Goal: Obtain resource: Download file/media

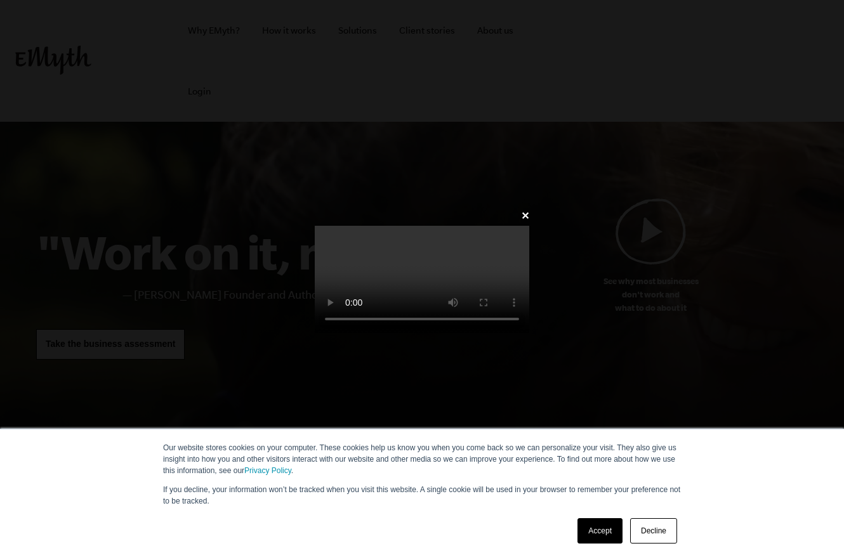
click at [616, 529] on link "Accept" at bounding box center [600, 531] width 45 height 25
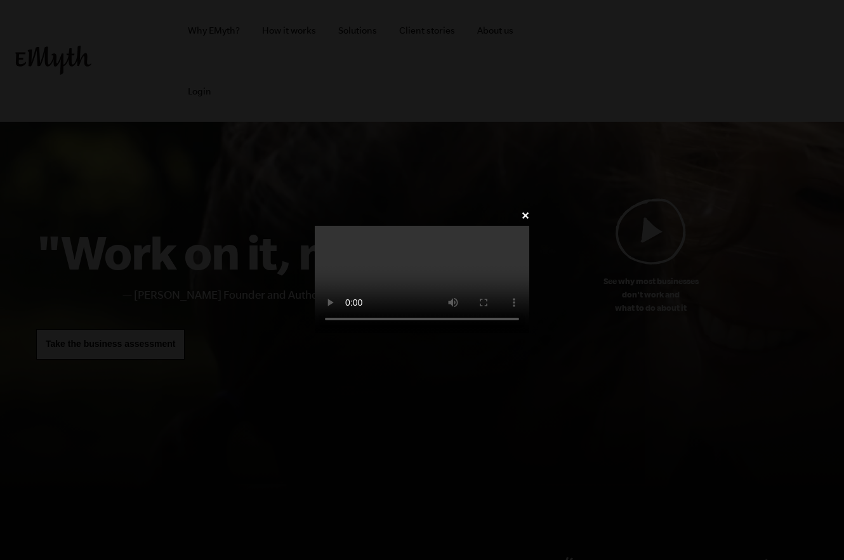
click at [529, 333] on video at bounding box center [422, 279] width 215 height 107
click at [614, 528] on div "✕" at bounding box center [422, 280] width 844 height 560
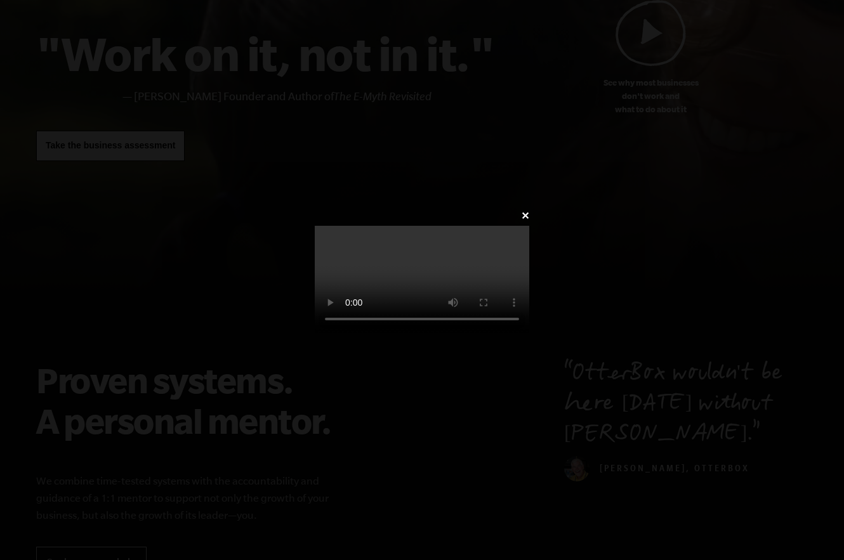
scroll to position [317, 0]
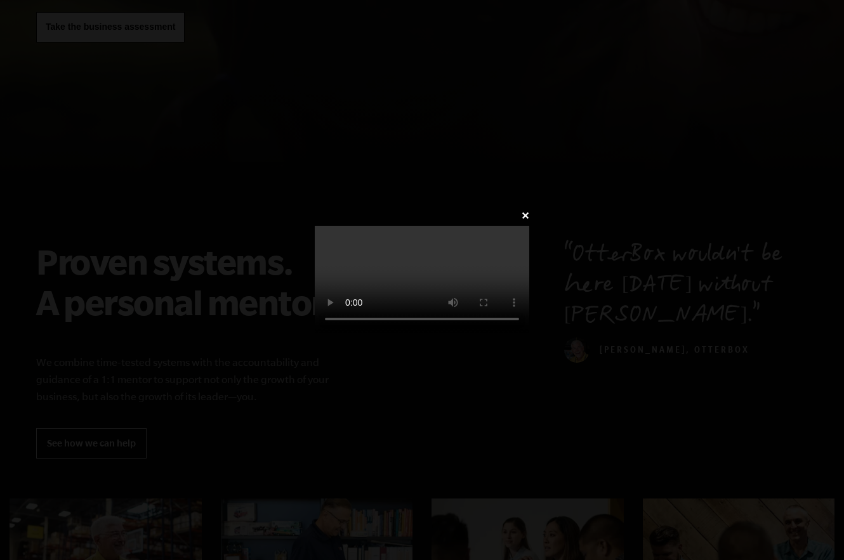
click at [529, 210] on link "✕" at bounding box center [525, 216] width 8 height 12
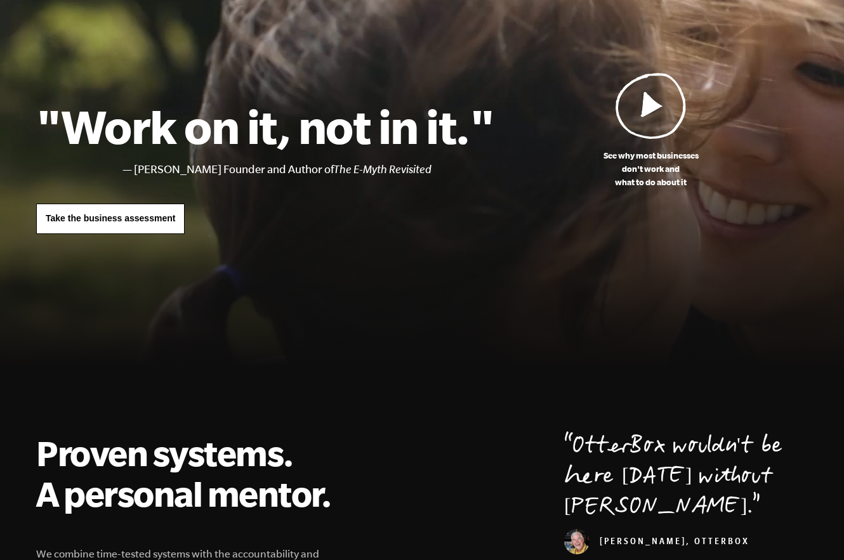
scroll to position [127, 0]
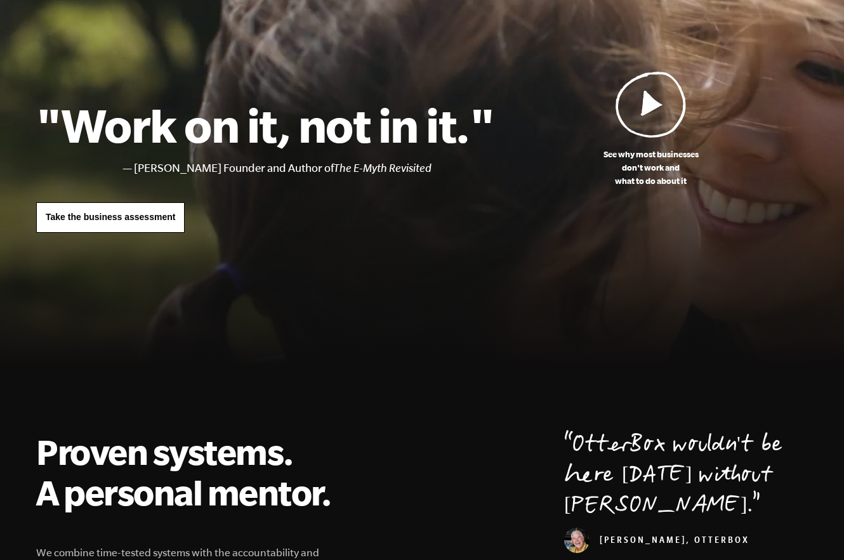
click at [135, 217] on span "Take the business assessment" at bounding box center [110, 217] width 129 height 10
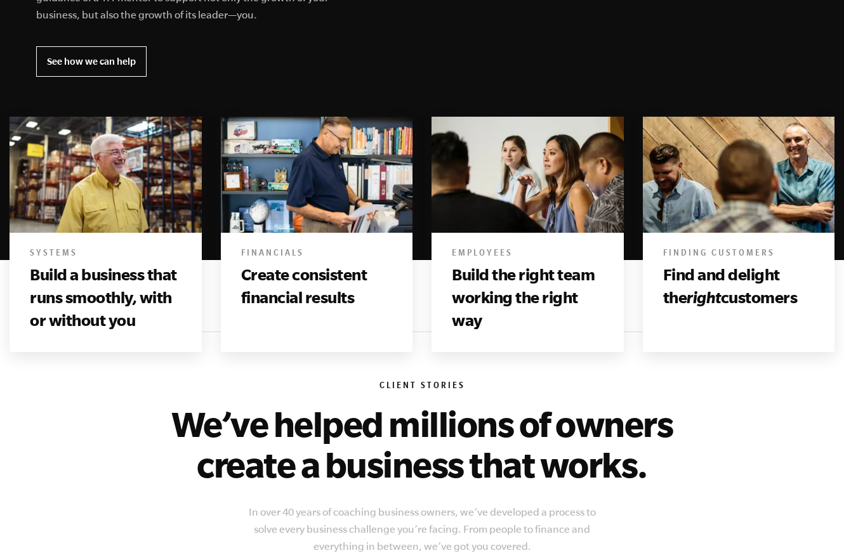
scroll to position [698, 0]
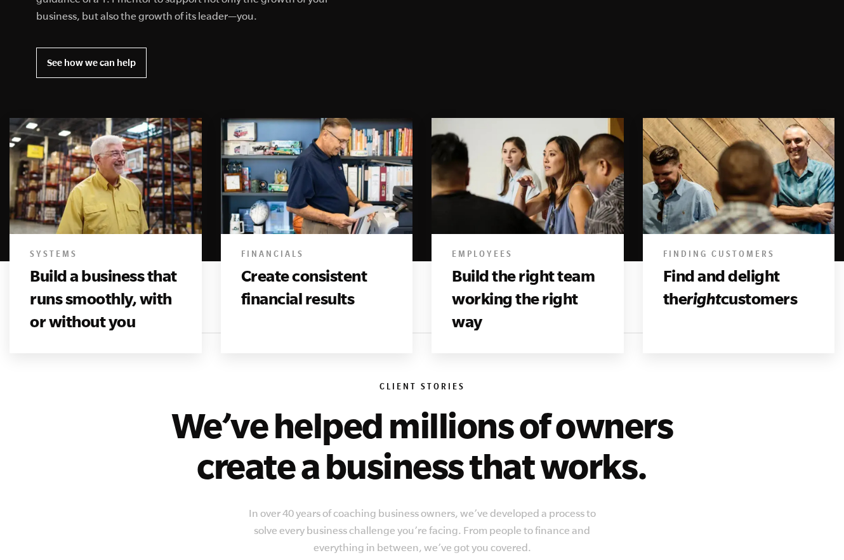
click at [127, 222] on img at bounding box center [106, 176] width 192 height 117
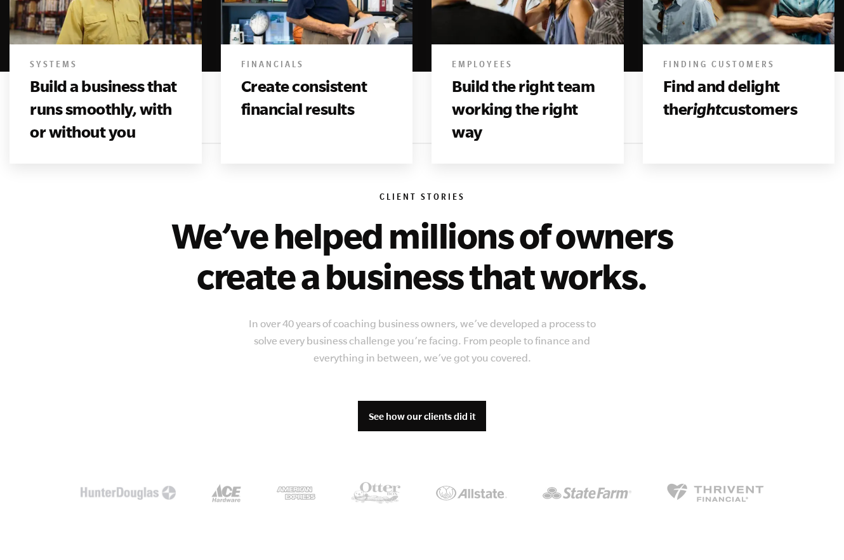
scroll to position [889, 0]
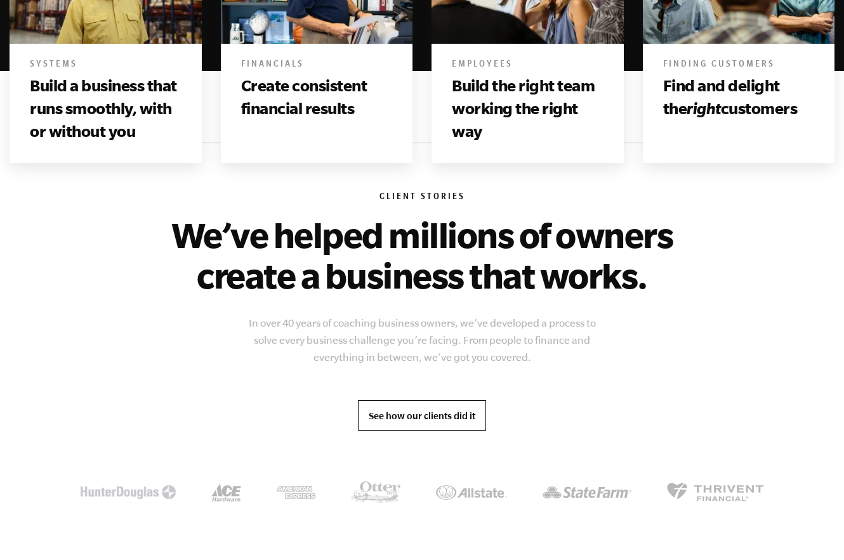
click at [423, 419] on link "See how our clients did it" at bounding box center [422, 415] width 128 height 30
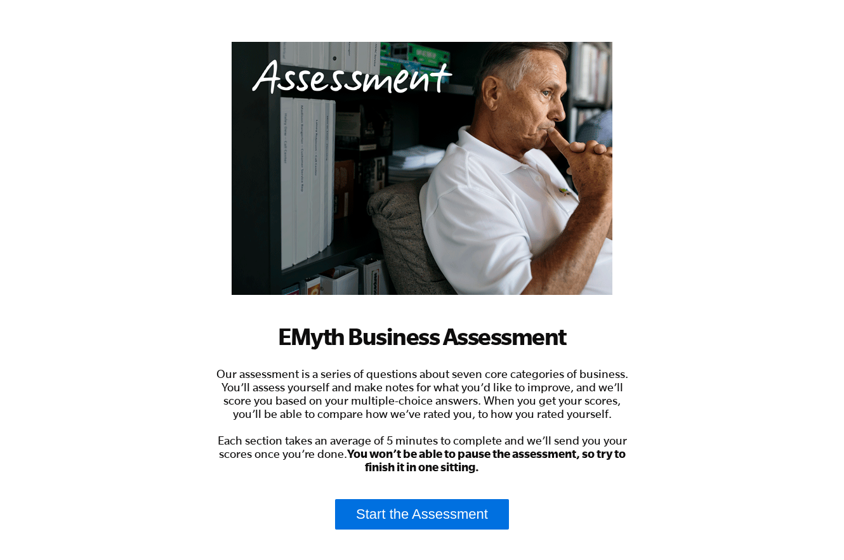
scroll to position [127, 0]
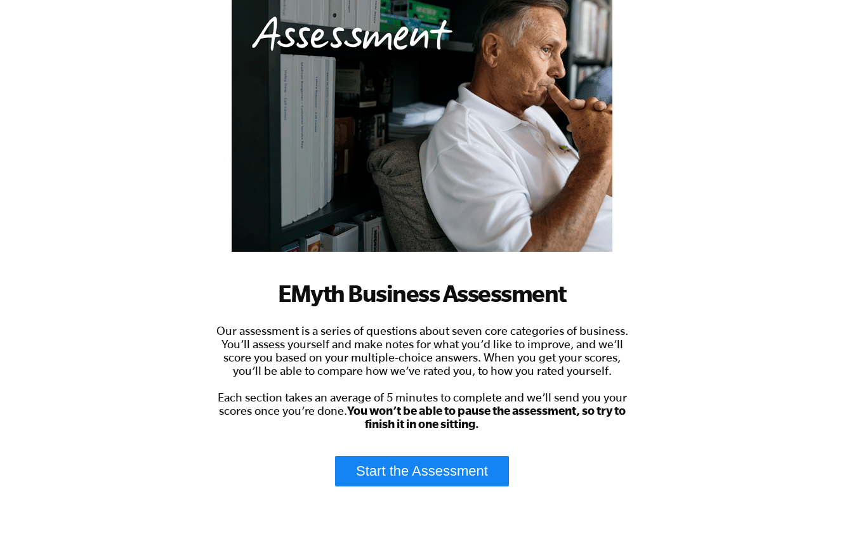
click at [410, 468] on link "Start the Assessment" at bounding box center [422, 471] width 174 height 30
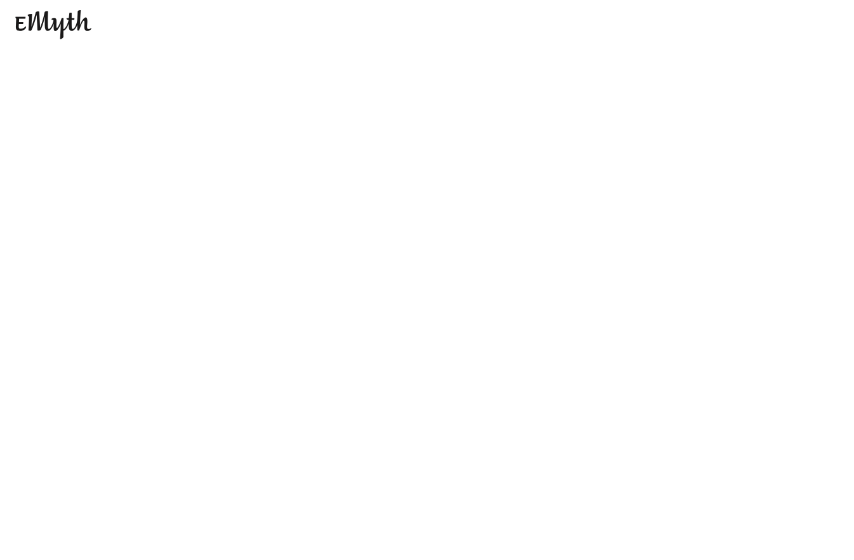
scroll to position [0, 0]
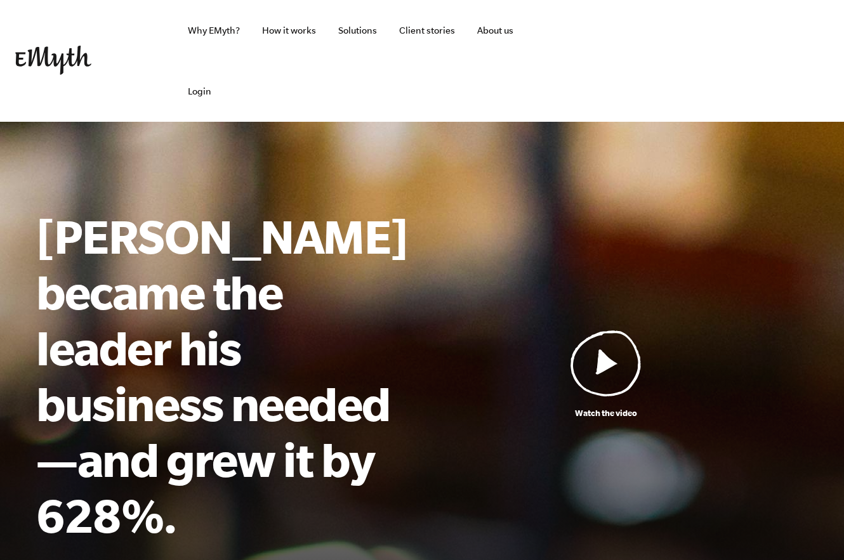
click at [593, 350] on img at bounding box center [606, 363] width 71 height 67
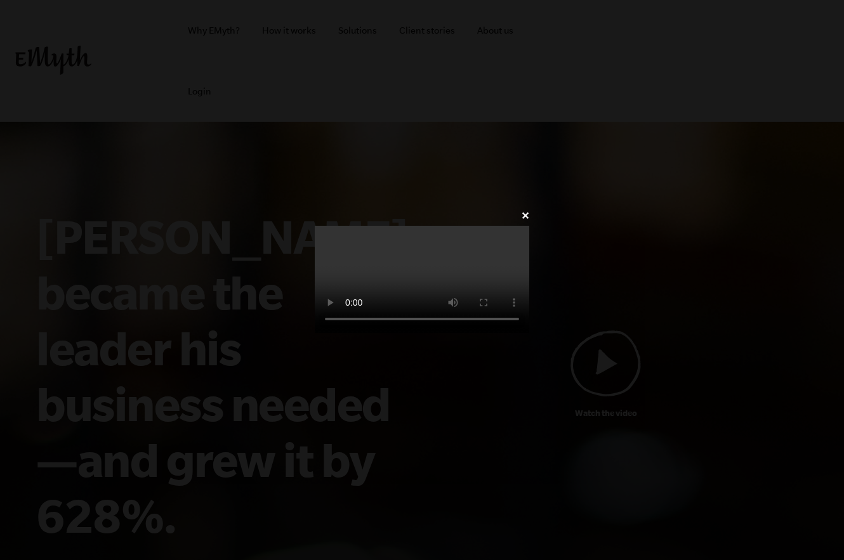
click at [767, 11] on div "✕" at bounding box center [422, 280] width 844 height 560
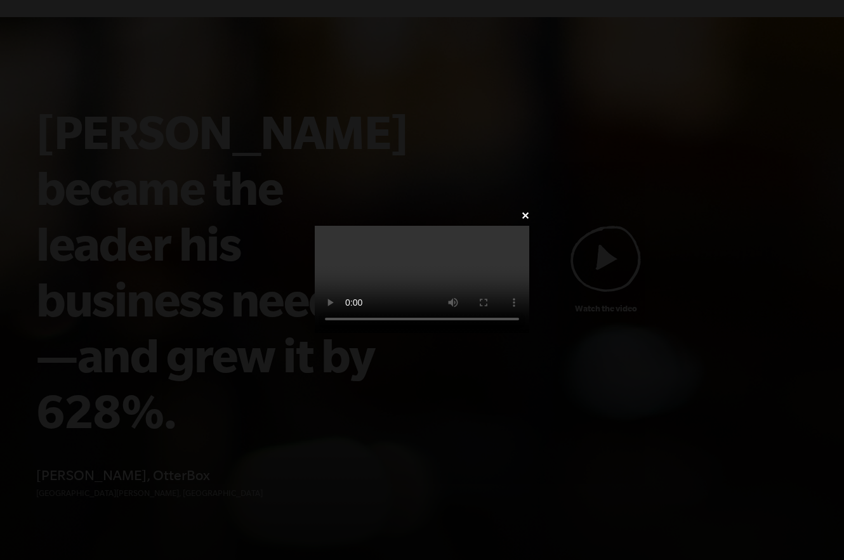
scroll to position [127, 0]
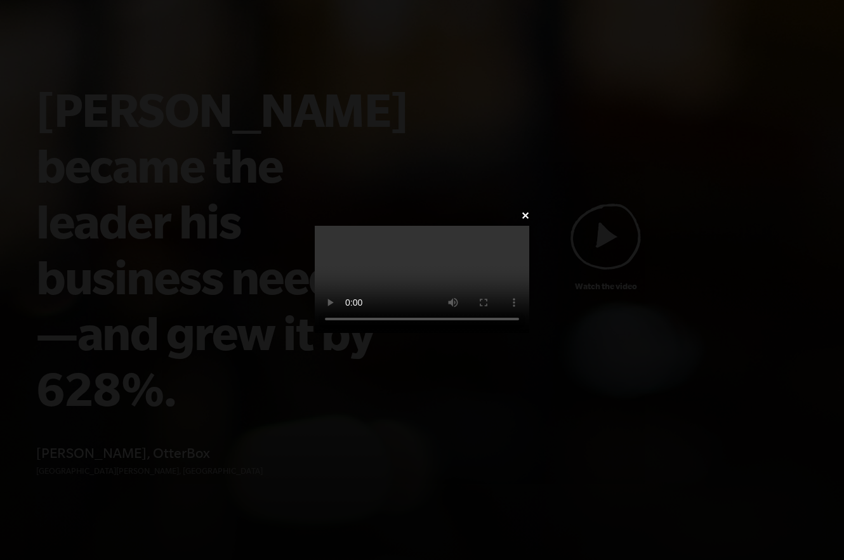
click at [529, 210] on link "✕" at bounding box center [525, 216] width 8 height 12
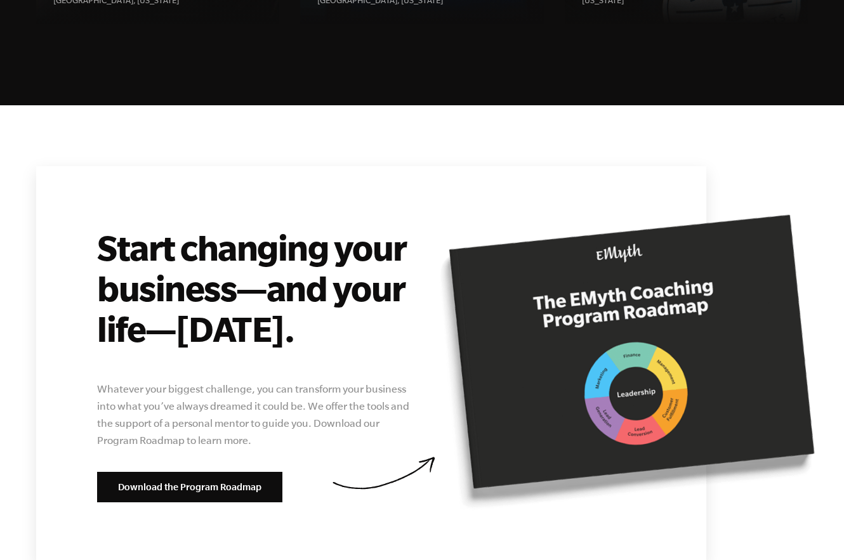
scroll to position [4697, 0]
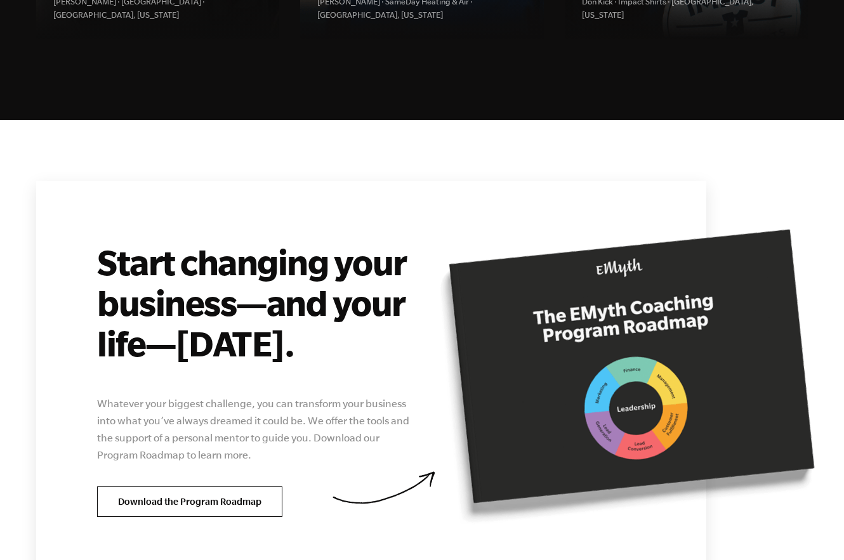
click at [246, 487] on link "Download the Program Roadmap" at bounding box center [189, 502] width 185 height 30
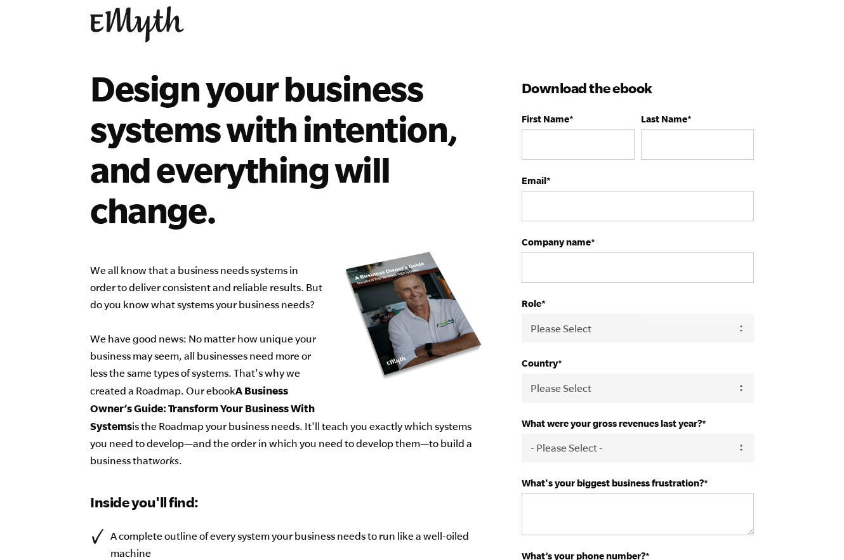
scroll to position [63, 0]
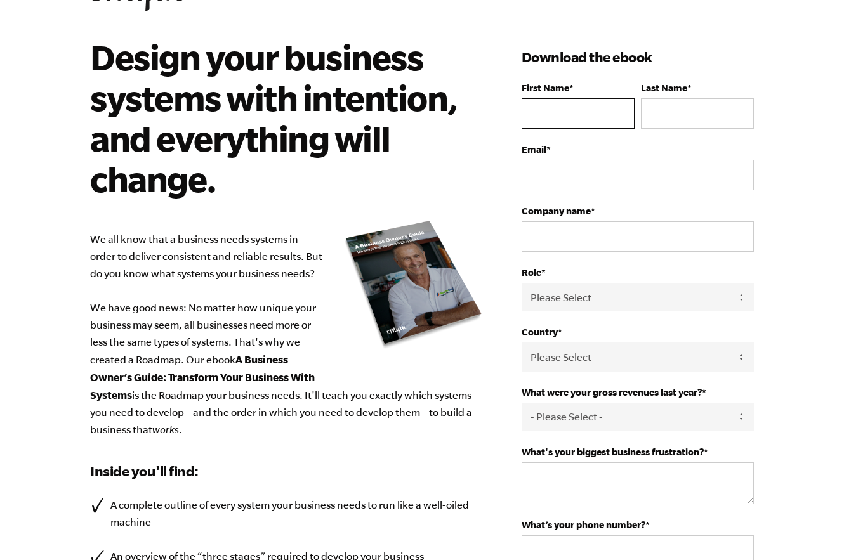
click at [578, 111] on input "First Name *" at bounding box center [578, 113] width 113 height 30
click at [564, 109] on input "Succesor" at bounding box center [578, 113] width 113 height 30
type input "Successor"
click at [697, 108] on input "Last Name *" at bounding box center [697, 113] width 113 height 30
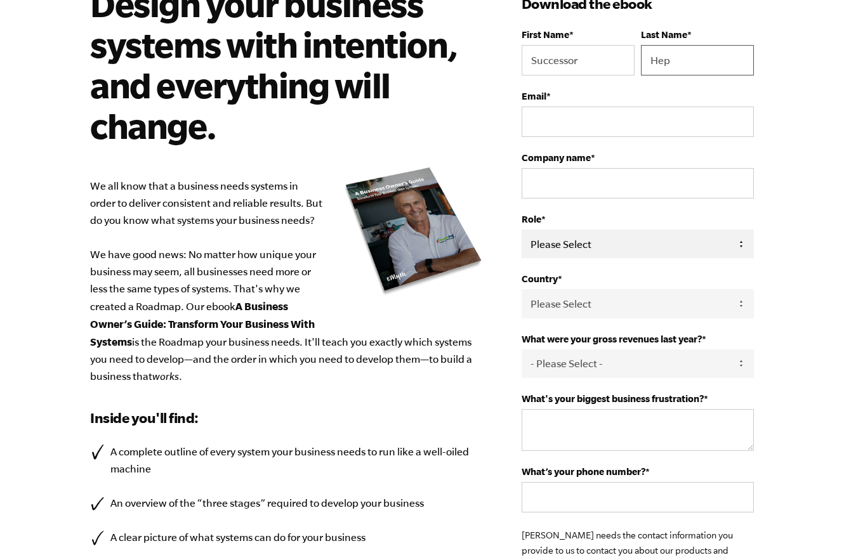
scroll to position [0, 0]
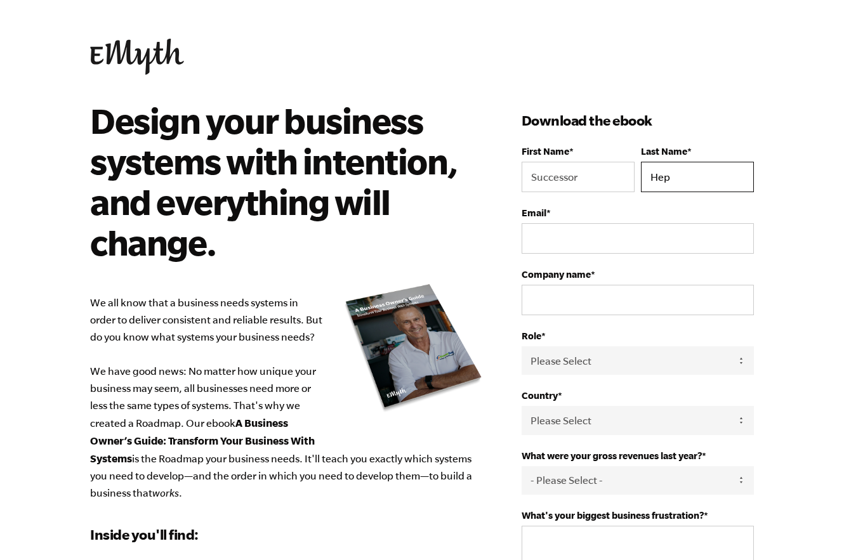
click at [693, 178] on input "Hep" at bounding box center [697, 177] width 113 height 30
type input "H"
type input "Chaphets"
click at [547, 238] on input "Email *" at bounding box center [638, 238] width 232 height 30
type input "chaphetssuccessor@gmail.com"
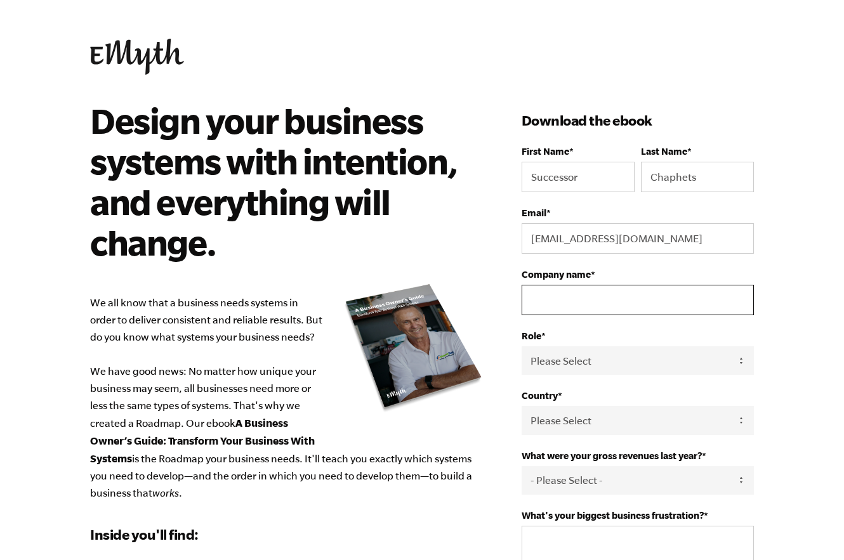
click at [586, 307] on input "Company name *" at bounding box center [638, 300] width 232 height 30
type input "TYMEC"
click at [597, 363] on select "Please Select Owner Partner / Co-Owner Executive Employee / Other" at bounding box center [638, 361] width 232 height 29
select select "Owner"
click at [522, 347] on select "Please Select Owner Partner / Co-Owner Executive Employee / Other" at bounding box center [638, 361] width 232 height 29
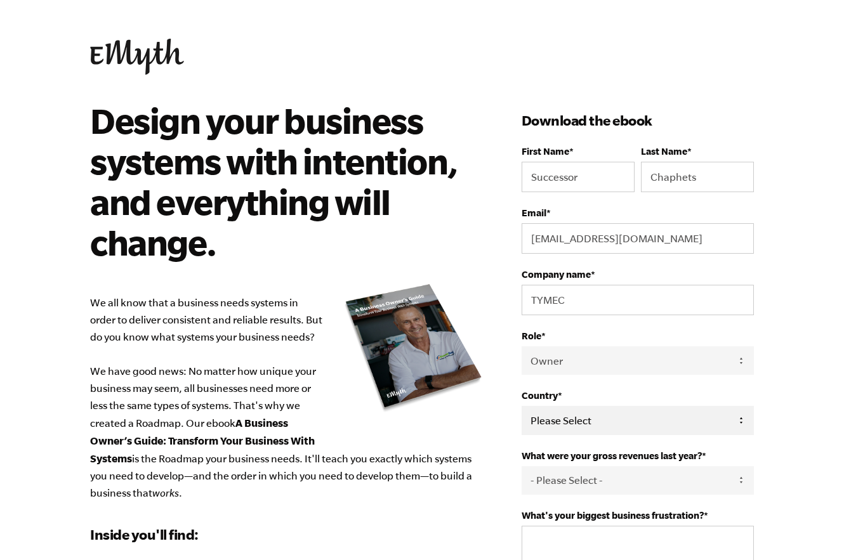
click at [596, 416] on select "Please Select United States Afghanistan Åland Islands Albania Algeria American …" at bounding box center [638, 420] width 232 height 29
select select "Malawi"
click at [522, 406] on select "Please Select United States Afghanistan Åland Islands Albania Algeria American …" at bounding box center [638, 420] width 232 height 29
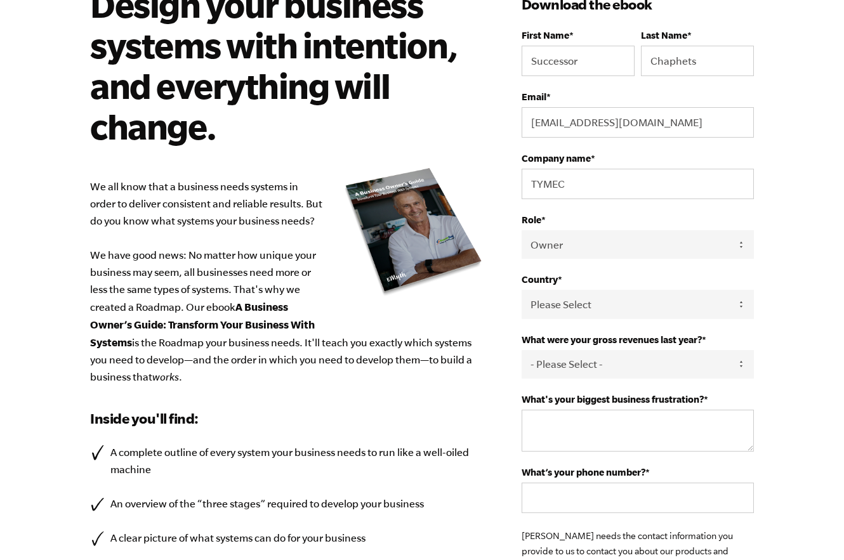
scroll to position [127, 0]
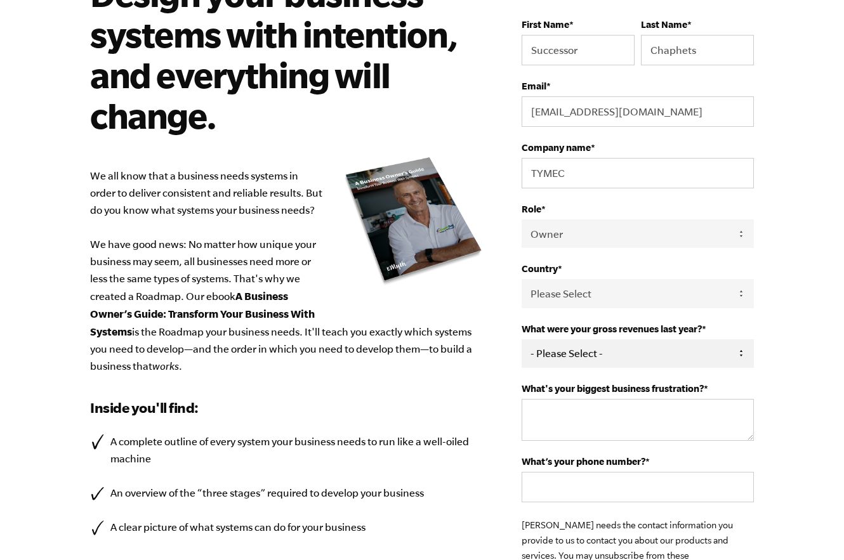
click at [567, 356] on select "- Please Select - 0-75K 76-150K 151-275K 276-500K 501-750K 751-1M 1-2.5M 2.5-5M…" at bounding box center [638, 354] width 232 height 29
select select "0-75K"
click at [522, 340] on select "- Please Select - 0-75K 76-150K 151-275K 276-500K 501-750K 751-1M 1-2.5M 2.5-5M…" at bounding box center [638, 354] width 232 height 29
click at [552, 412] on textarea "What's your biggest business frustration? *" at bounding box center [638, 420] width 232 height 42
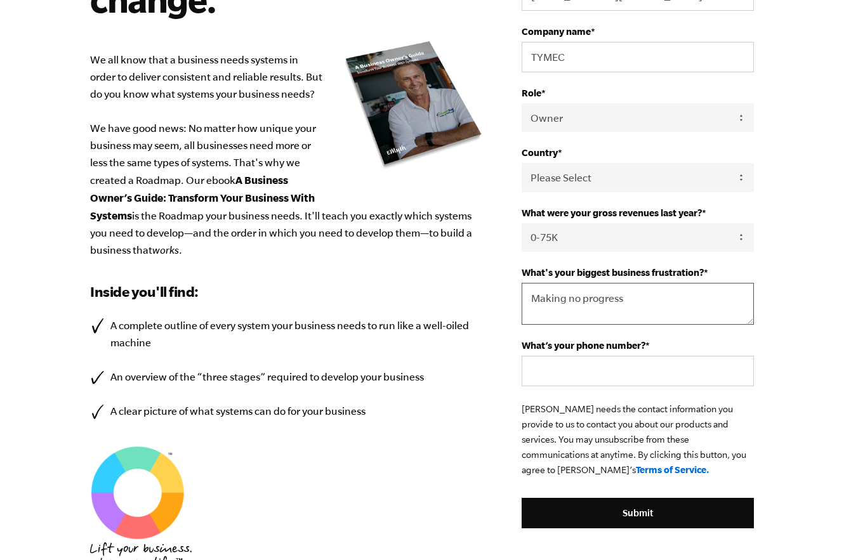
scroll to position [254, 0]
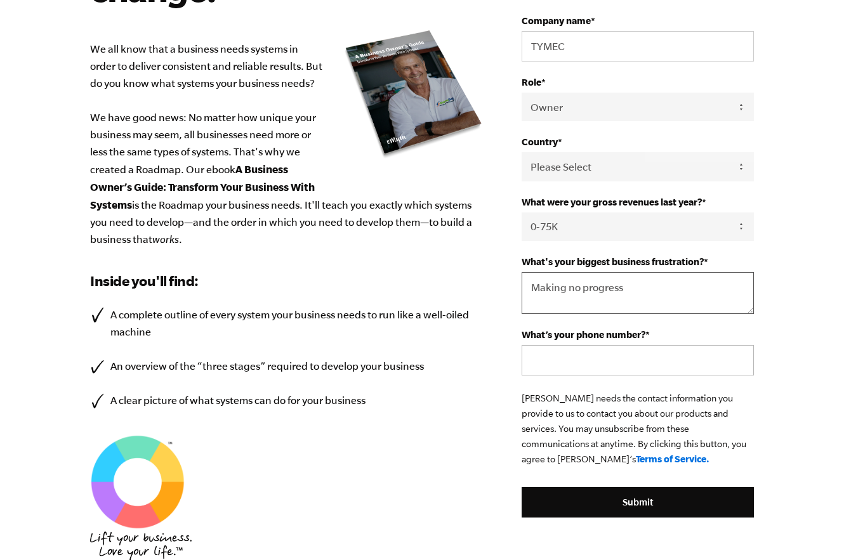
type textarea "Making no progress"
click at [611, 362] on input "What’s your phone number? *" at bounding box center [638, 360] width 232 height 30
type input "0"
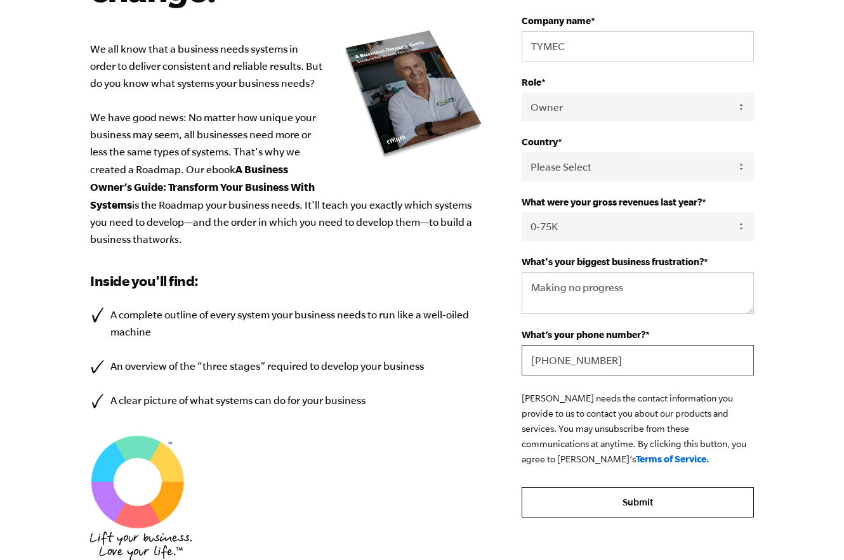
type input "+265899505508"
click at [668, 498] on input "Submit" at bounding box center [638, 502] width 232 height 30
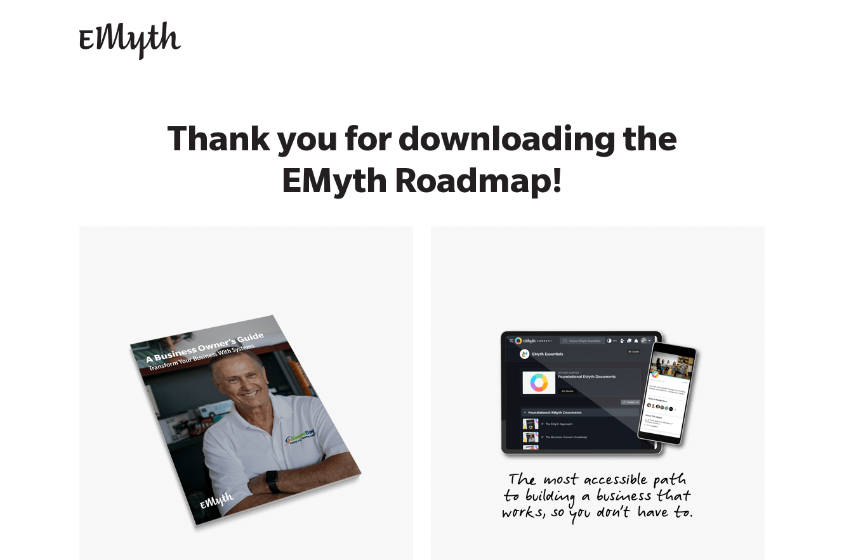
click at [389, 20] on div "Open main navigation Close main navigation Contact us Contact us" at bounding box center [422, 43] width 844 height 86
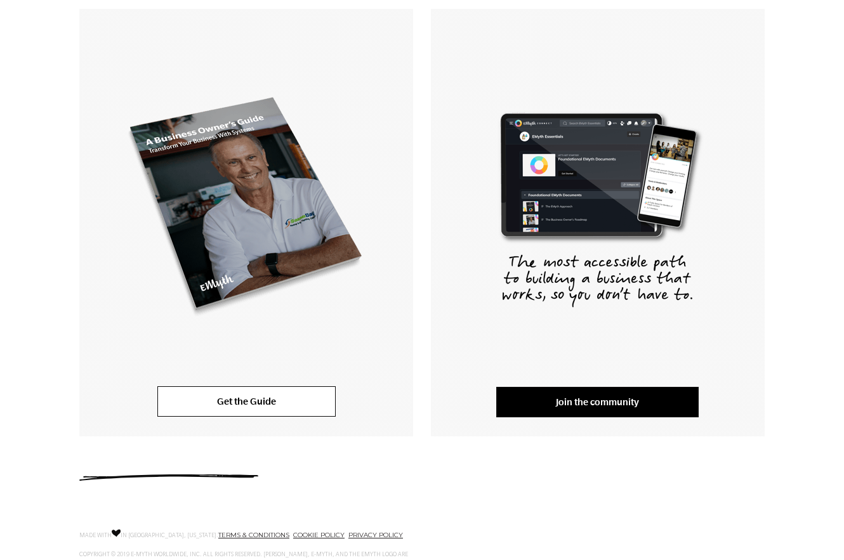
scroll to position [217, 0]
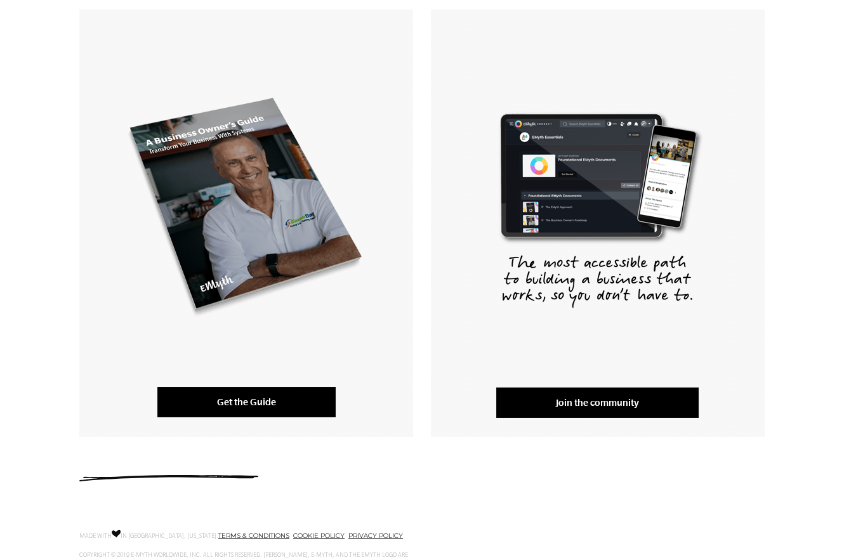
click at [280, 395] on link "Get the Guide" at bounding box center [246, 402] width 178 height 30
